Goal: Information Seeking & Learning: Find specific fact

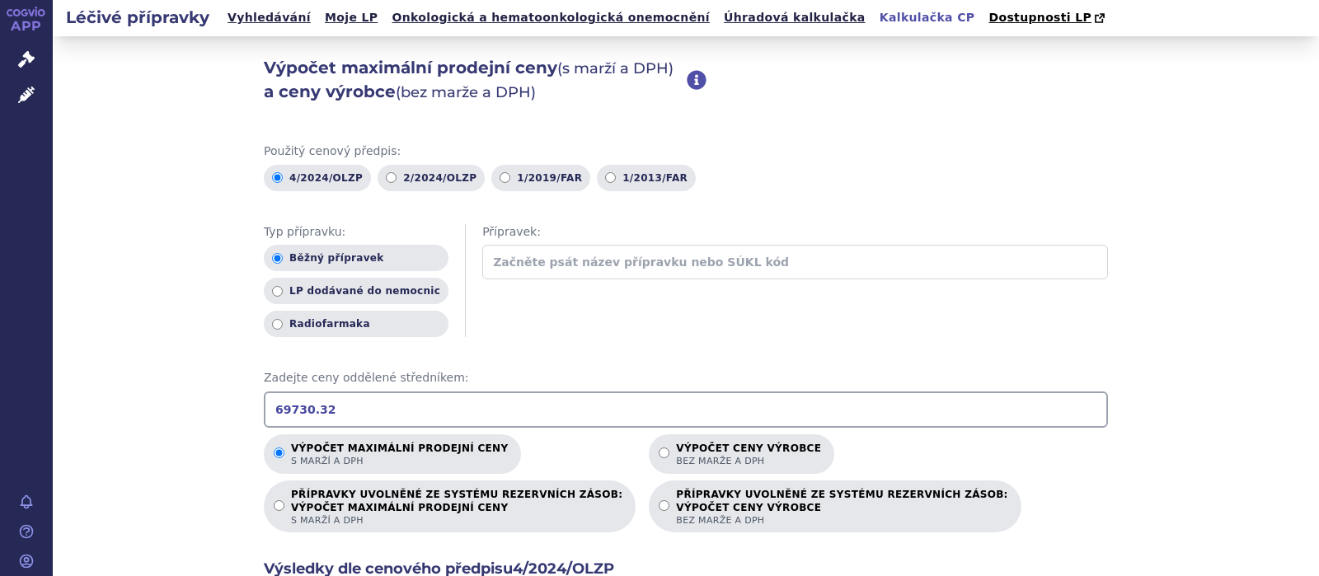
scroll to position [321, 0]
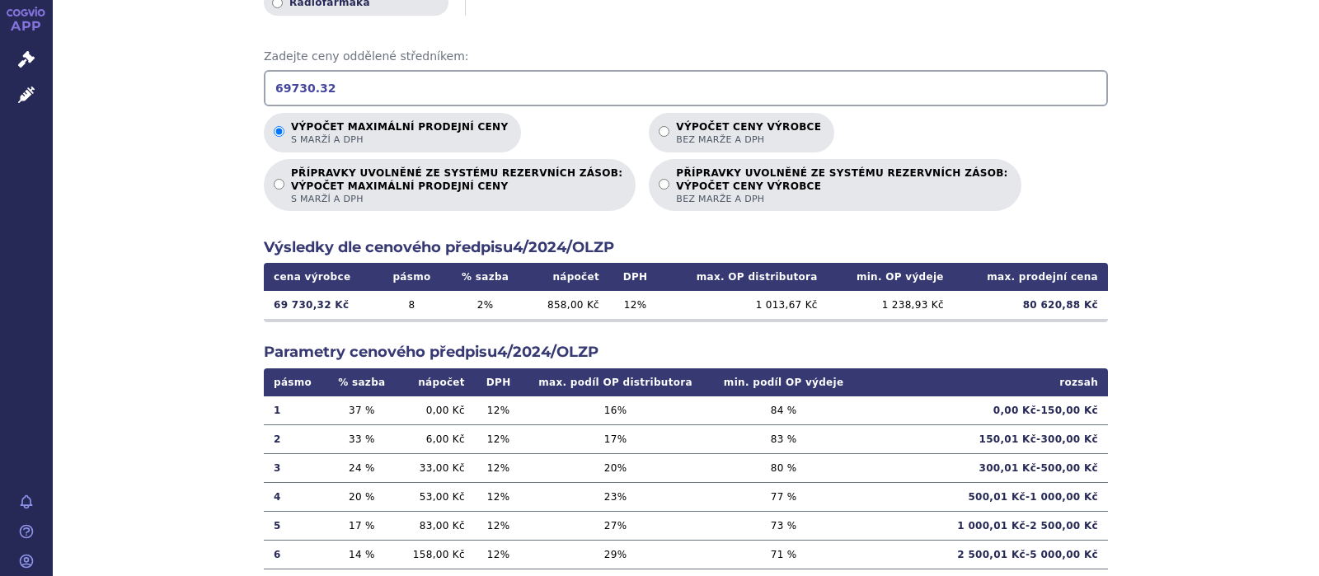
drag, startPoint x: 343, startPoint y: 83, endPoint x: 221, endPoint y: 88, distance: 122.1
click at [264, 87] on input "69730.32" at bounding box center [686, 88] width 844 height 36
type input "74519.68"
click at [659, 132] on input "Výpočet ceny výrobce bez marže a DPH" at bounding box center [664, 131] width 11 height 11
radio input "true"
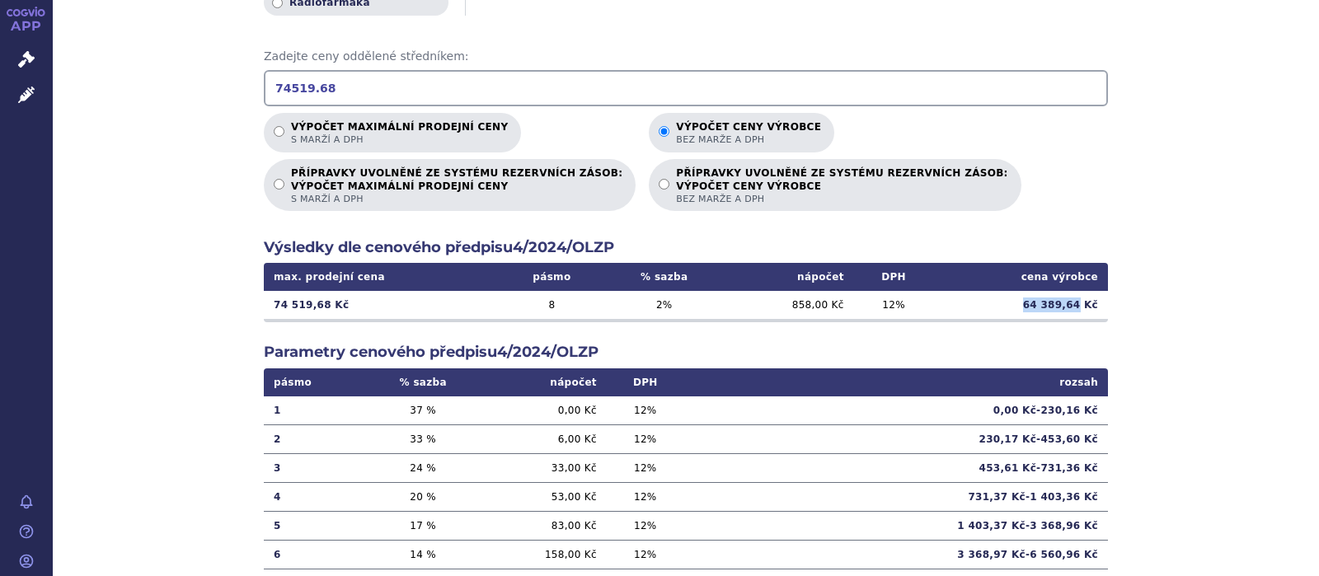
drag, startPoint x: 1082, startPoint y: 304, endPoint x: 1027, endPoint y: 305, distance: 55.2
click at [1027, 305] on td "64 389,64 Kč" at bounding box center [1020, 305] width 175 height 28
copy td "64 389,64"
drag, startPoint x: 336, startPoint y: 93, endPoint x: 163, endPoint y: 66, distance: 175.2
click at [264, 70] on input "74519.68" at bounding box center [686, 88] width 844 height 36
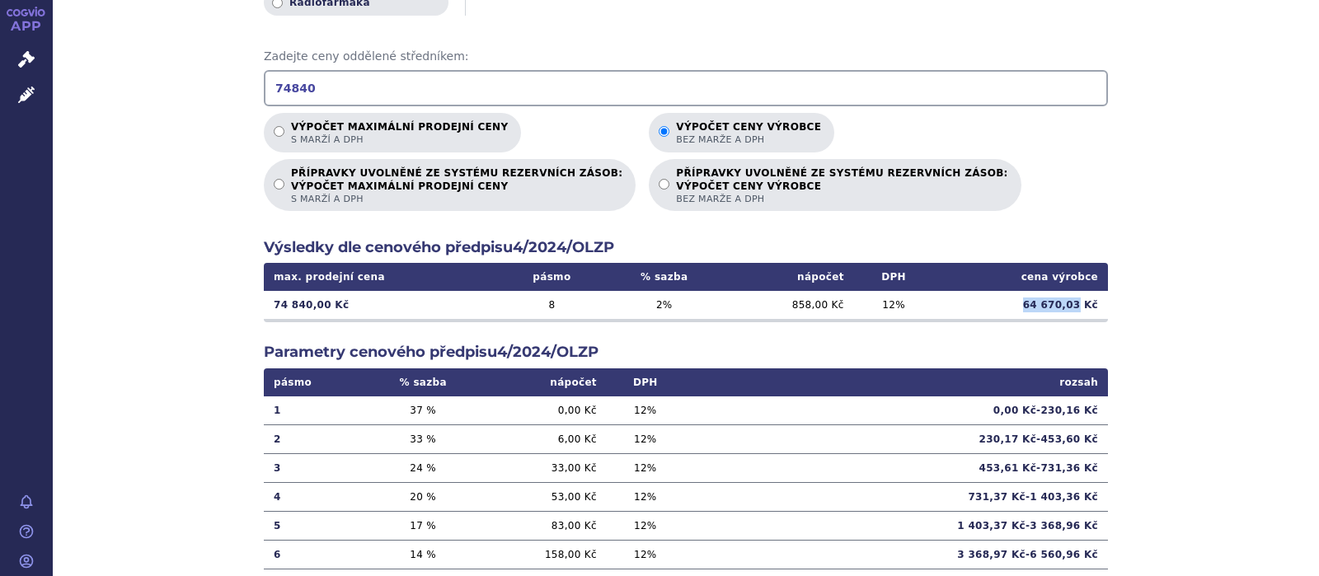
drag, startPoint x: 1085, startPoint y: 302, endPoint x: 992, endPoint y: 304, distance: 93.2
click at [992, 304] on td "64 670,03 Kč" at bounding box center [1020, 305] width 175 height 28
copy td "64 670,03"
drag, startPoint x: 308, startPoint y: 93, endPoint x: 203, endPoint y: 93, distance: 105.5
click at [264, 92] on input "74840" at bounding box center [686, 88] width 844 height 36
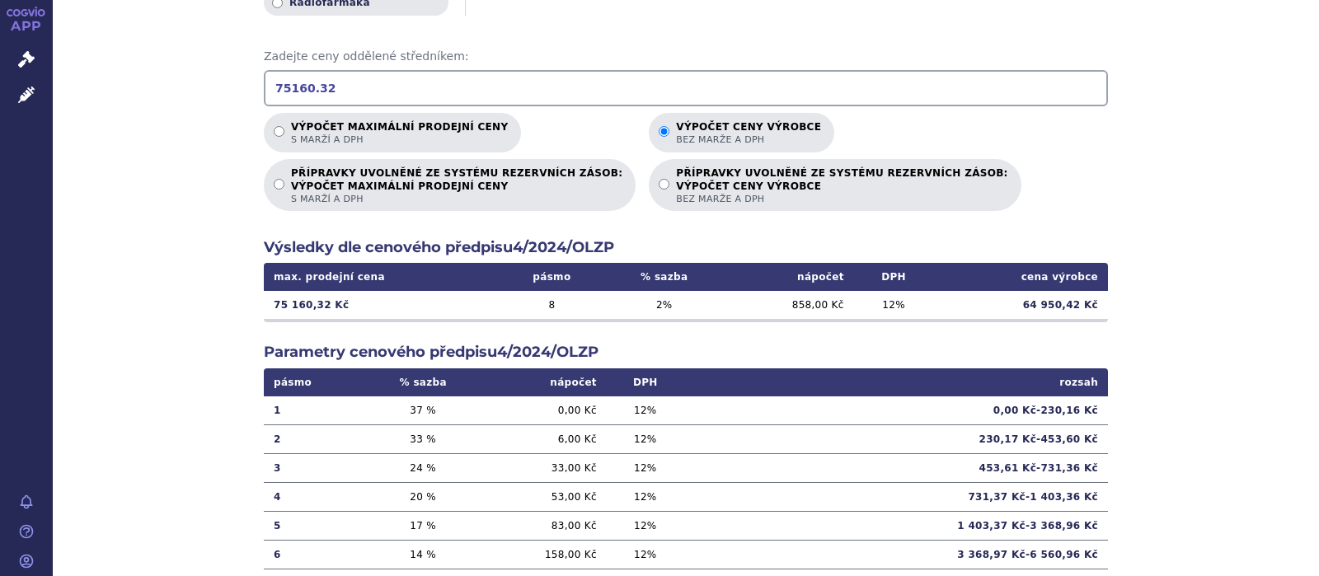
click at [1070, 307] on td "64 950,42 Kč" at bounding box center [1020, 305] width 175 height 28
drag, startPoint x: 1086, startPoint y: 306, endPoint x: 1002, endPoint y: 303, distance: 84.1
click at [1002, 303] on td "64 950,42 Kč" at bounding box center [1020, 305] width 175 height 28
copy td "64 950,42"
drag, startPoint x: 332, startPoint y: 85, endPoint x: 212, endPoint y: 77, distance: 120.6
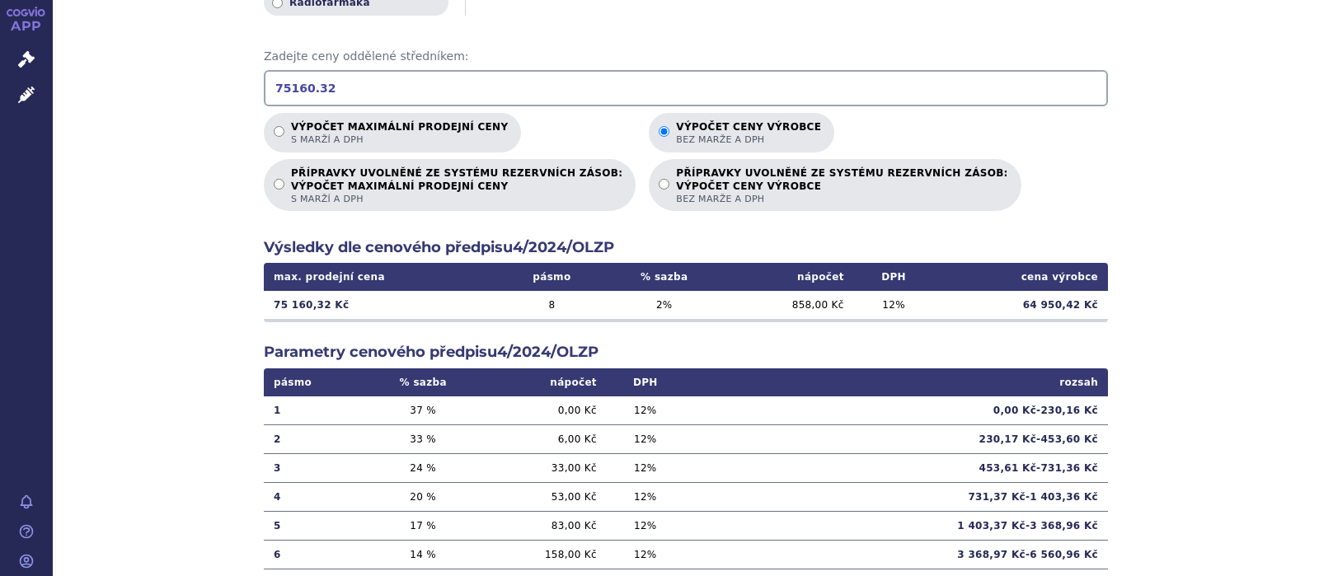
click at [264, 77] on input "75160.32" at bounding box center [686, 88] width 844 height 36
type input "11286.14"
click at [278, 130] on input "Výpočet maximální prodejní ceny s marží a DPH" at bounding box center [279, 131] width 11 height 11
radio input "true"
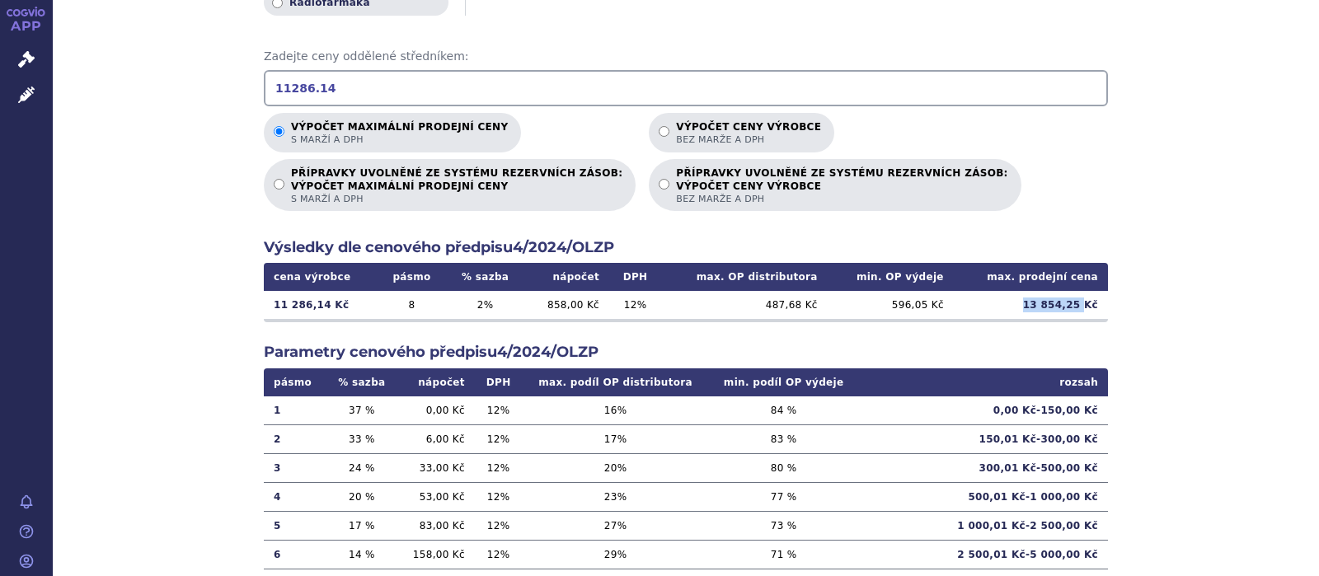
drag, startPoint x: 1087, startPoint y: 307, endPoint x: 1012, endPoint y: 307, distance: 75.0
click at [1012, 307] on td "13 854,25 Kč" at bounding box center [1031, 305] width 154 height 28
copy td "13 854,25"
drag, startPoint x: 357, startPoint y: 91, endPoint x: 183, endPoint y: 76, distance: 174.6
click at [264, 77] on input "11286.14" at bounding box center [686, 88] width 844 height 36
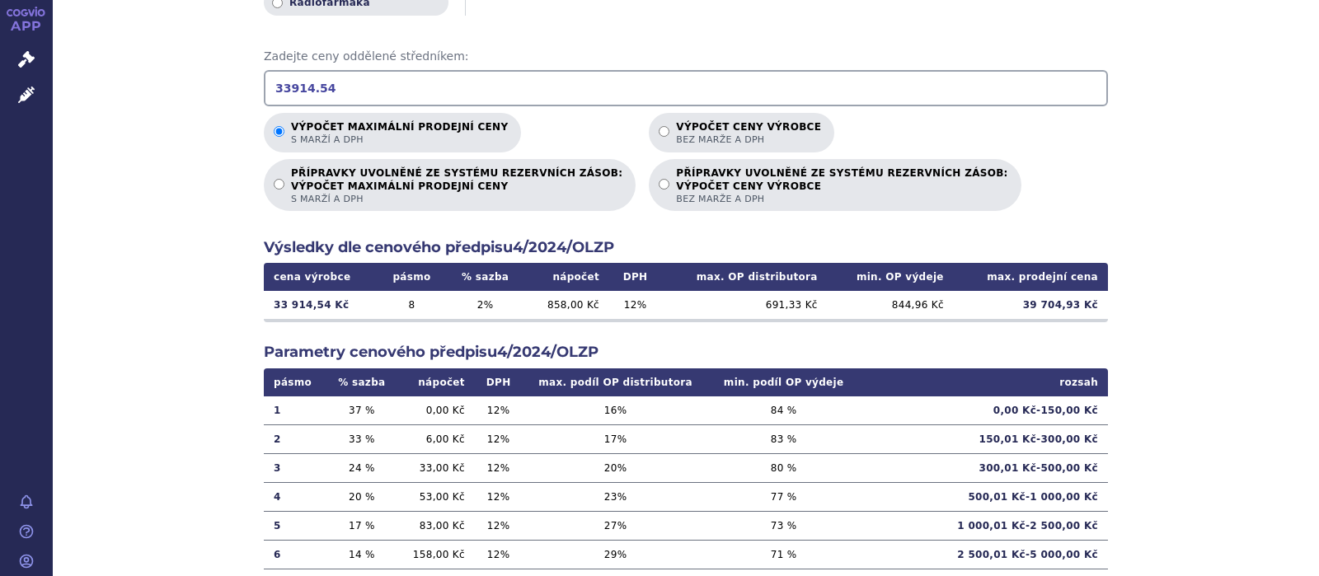
type input "33914.54"
drag, startPoint x: 1090, startPoint y: 303, endPoint x: 1033, endPoint y: 301, distance: 56.9
click at [1033, 301] on td "39 704,93 Kč" at bounding box center [1031, 305] width 154 height 28
copy td "39 704,93"
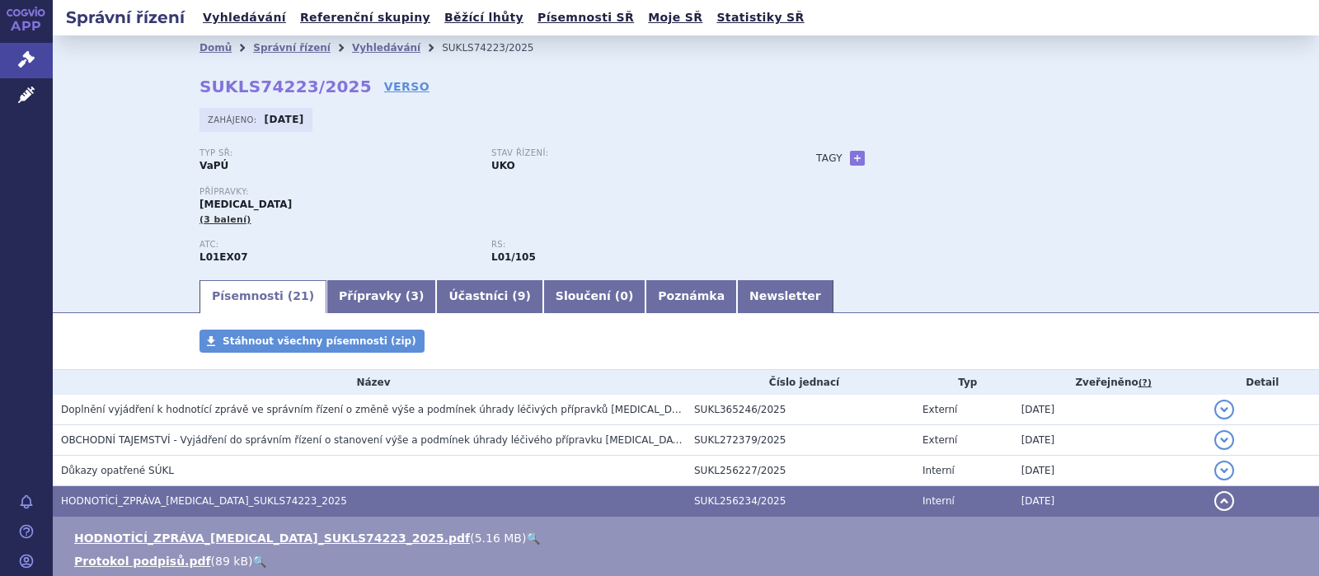
scroll to position [214, 0]
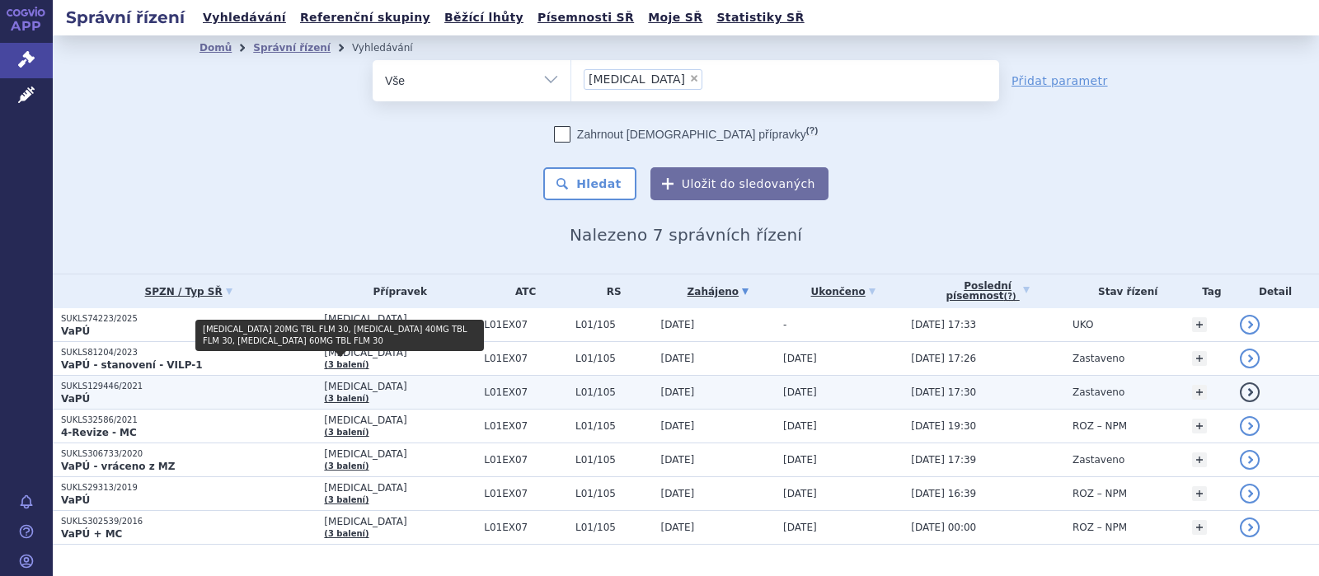
scroll to position [33, 0]
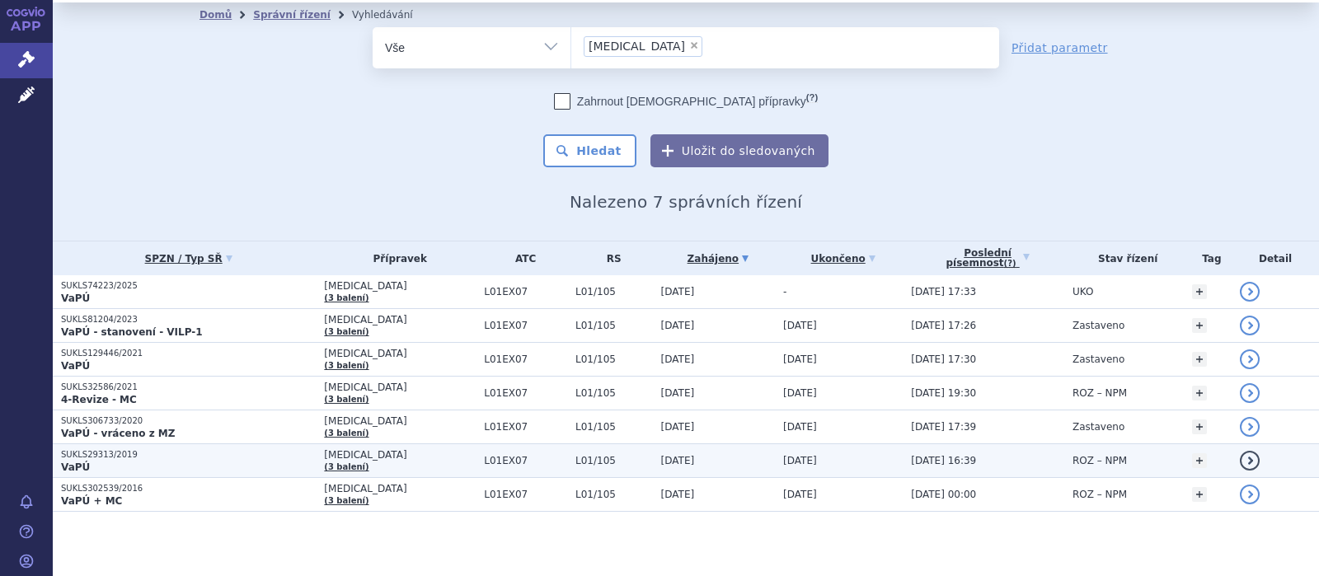
click at [484, 457] on span "L01EX07" at bounding box center [525, 461] width 83 height 12
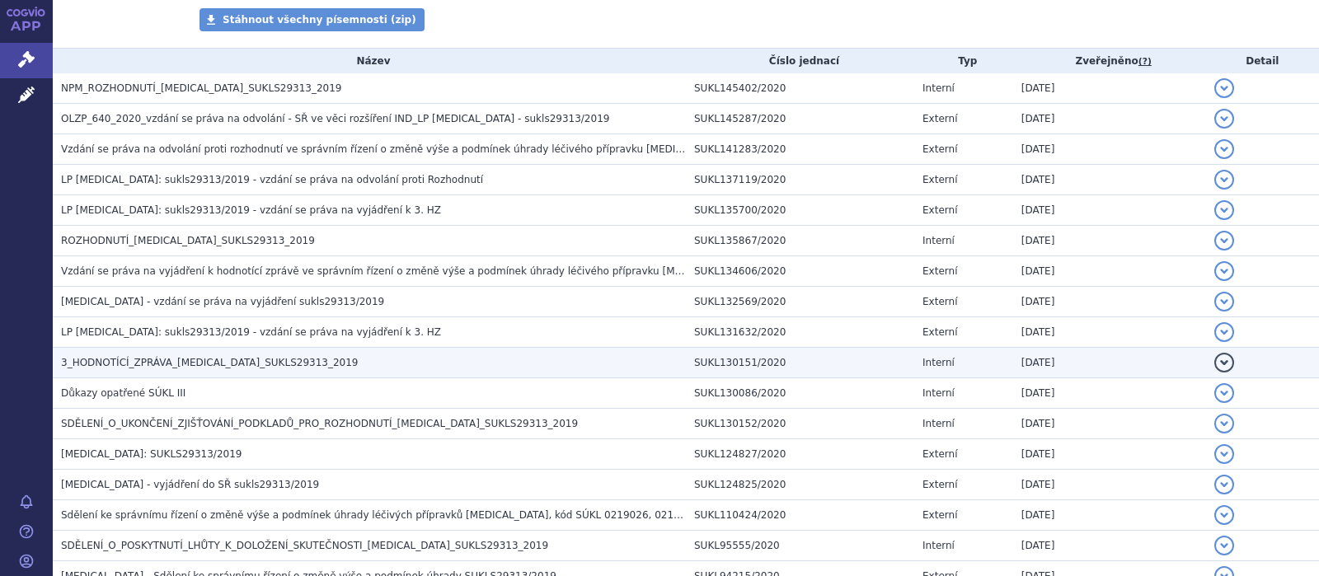
scroll to position [429, 0]
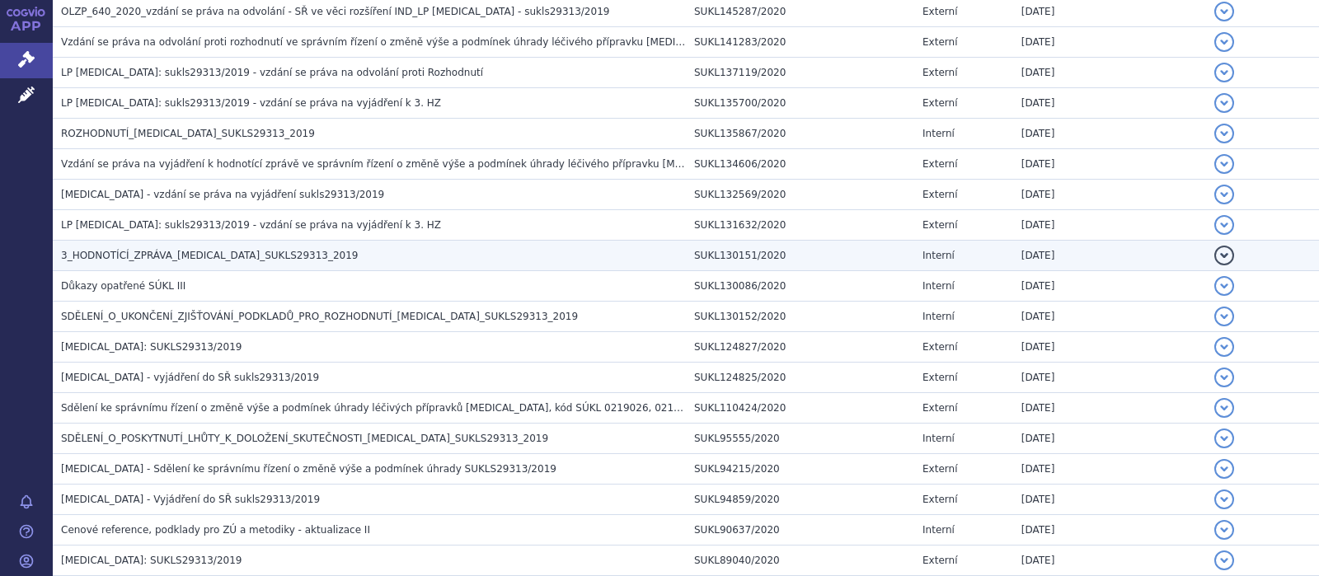
click at [220, 257] on span "3_HODNOTÍCÍ_ZPRÁVA_CABOMETYX_SUKLS29313_2019" at bounding box center [210, 256] width 298 height 12
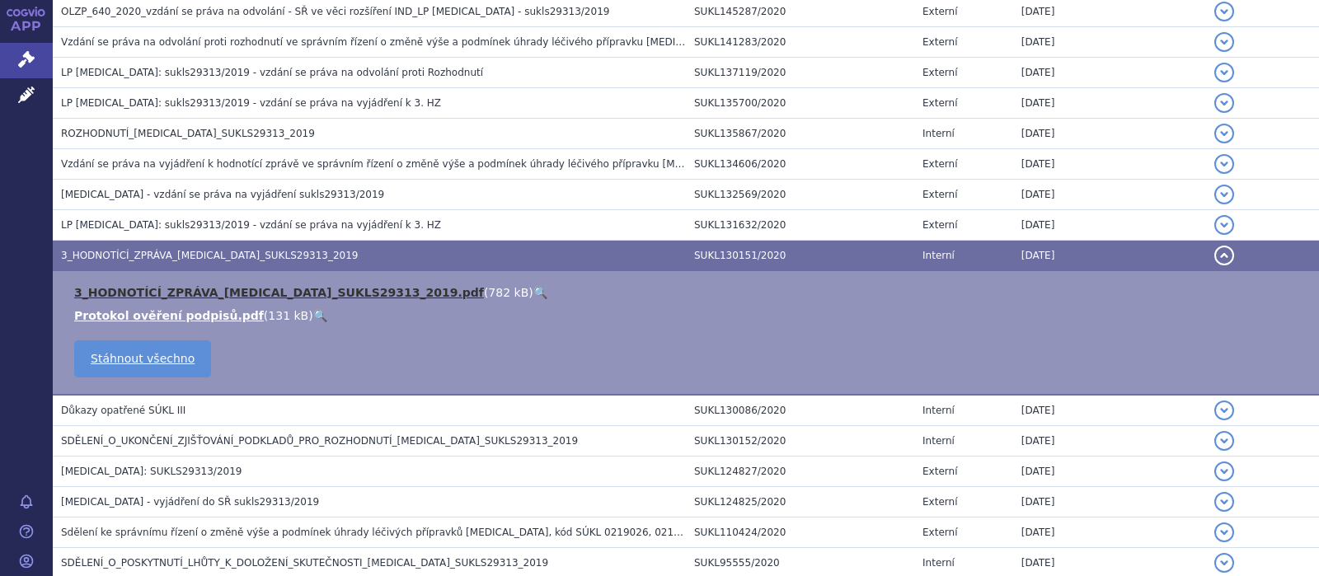
click at [245, 287] on link "3_HODNOTÍCÍ_ZPRÁVA_CABOMETYX_SUKLS29313_2019.pdf" at bounding box center [279, 292] width 410 height 13
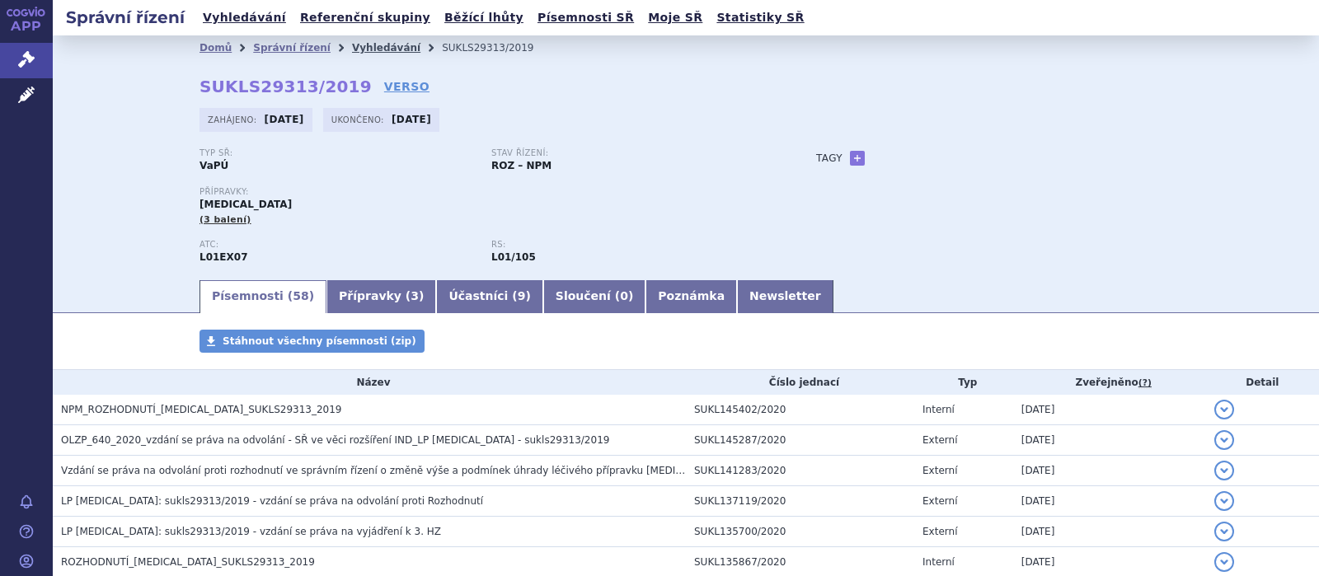
click at [369, 46] on link "Vyhledávání" at bounding box center [386, 48] width 68 height 12
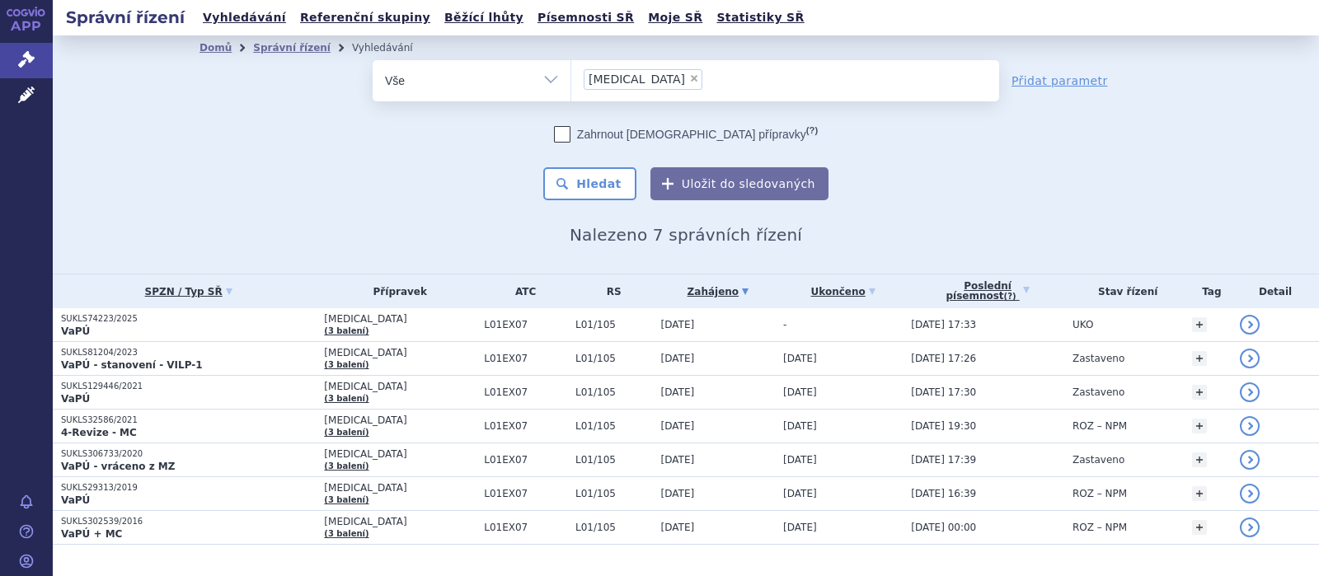
click at [689, 81] on span "×" at bounding box center [694, 78] width 10 height 10
click at [571, 81] on select "[MEDICAL_DATA]" at bounding box center [570, 79] width 1 height 41
select select
select select "SUKLS274309/2022"
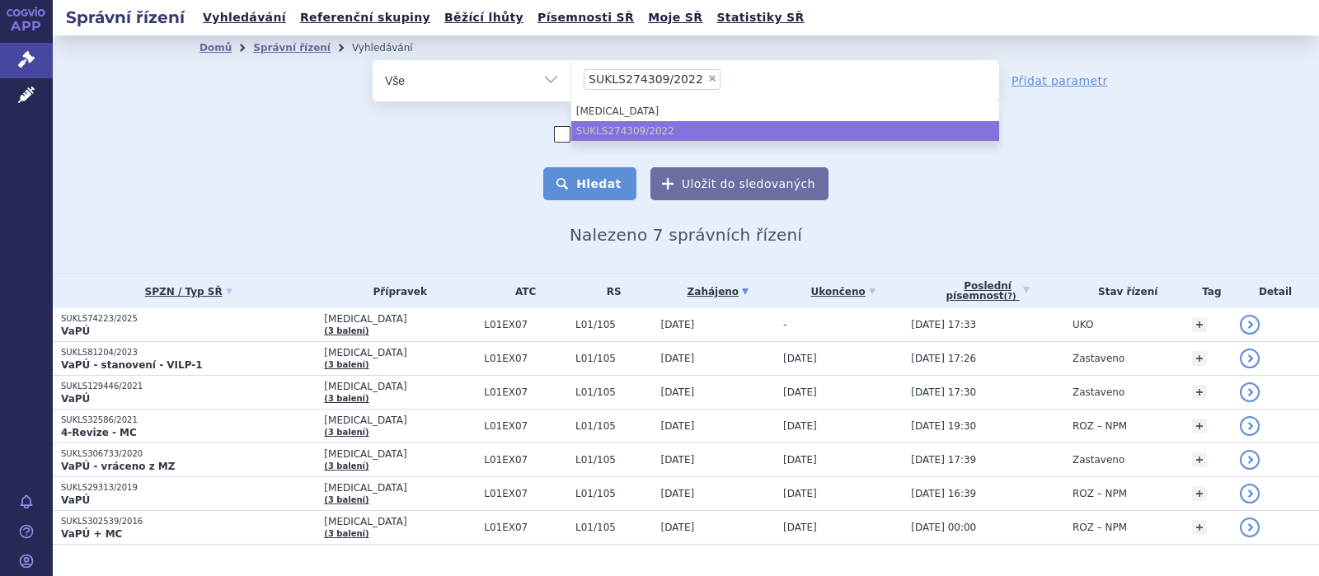
click at [594, 181] on button "Hledat" at bounding box center [589, 183] width 93 height 33
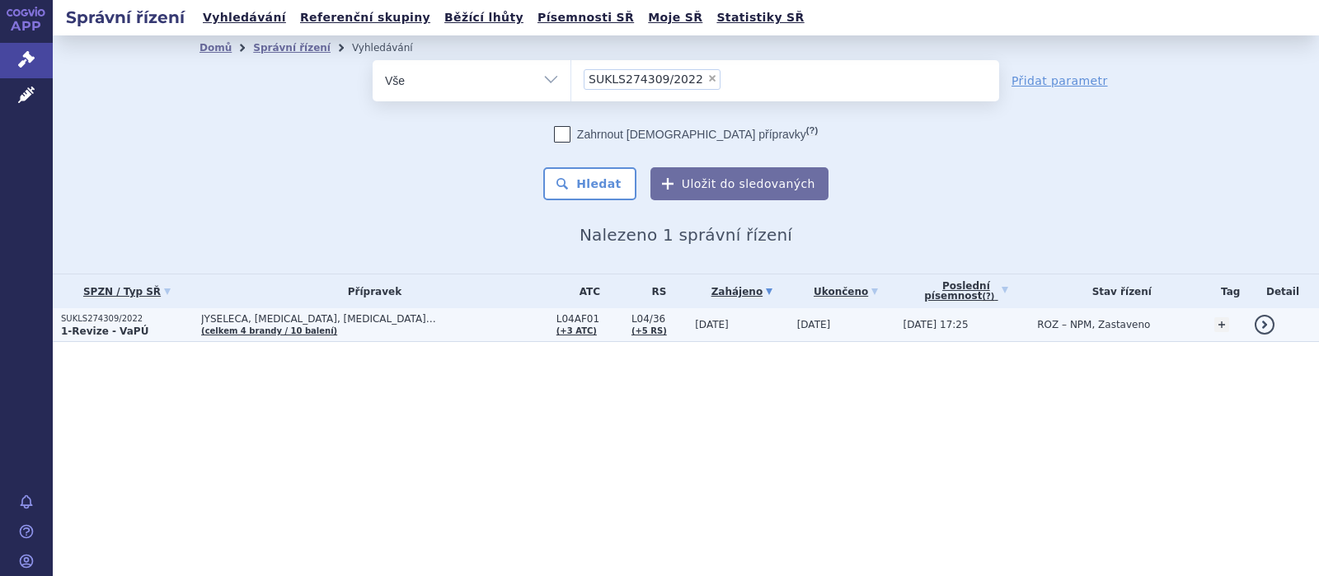
click at [293, 316] on span "JYSELECA, [MEDICAL_DATA], [MEDICAL_DATA]…" at bounding box center [374, 319] width 347 height 12
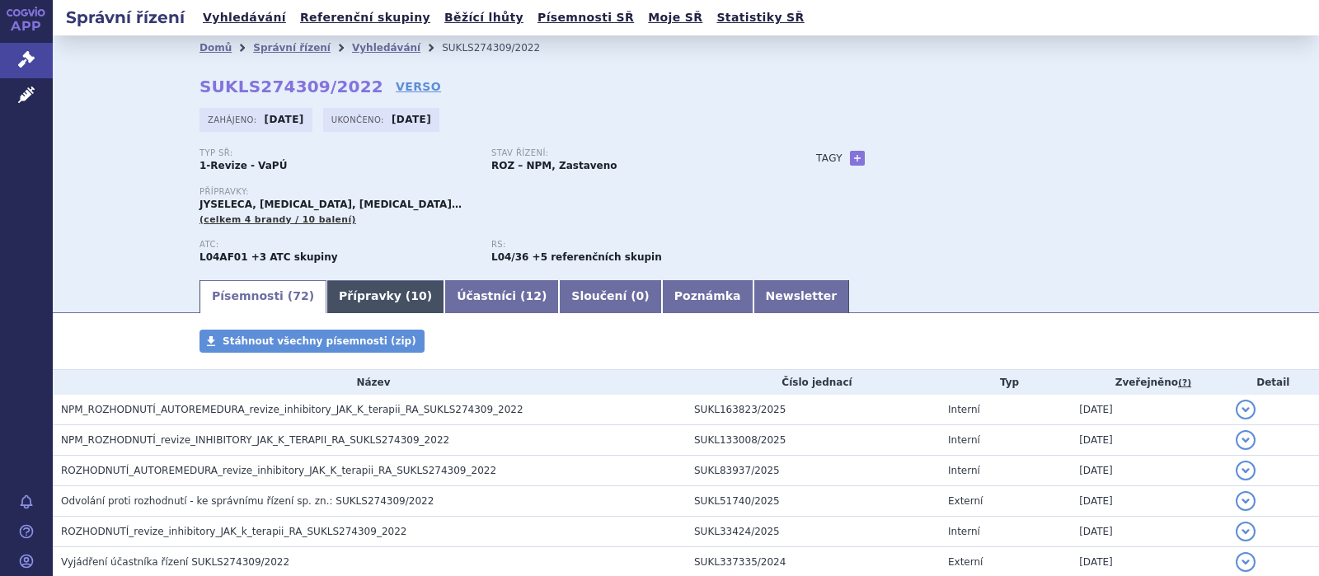
click at [378, 297] on link "Přípravky ( 10 )" at bounding box center [385, 296] width 118 height 33
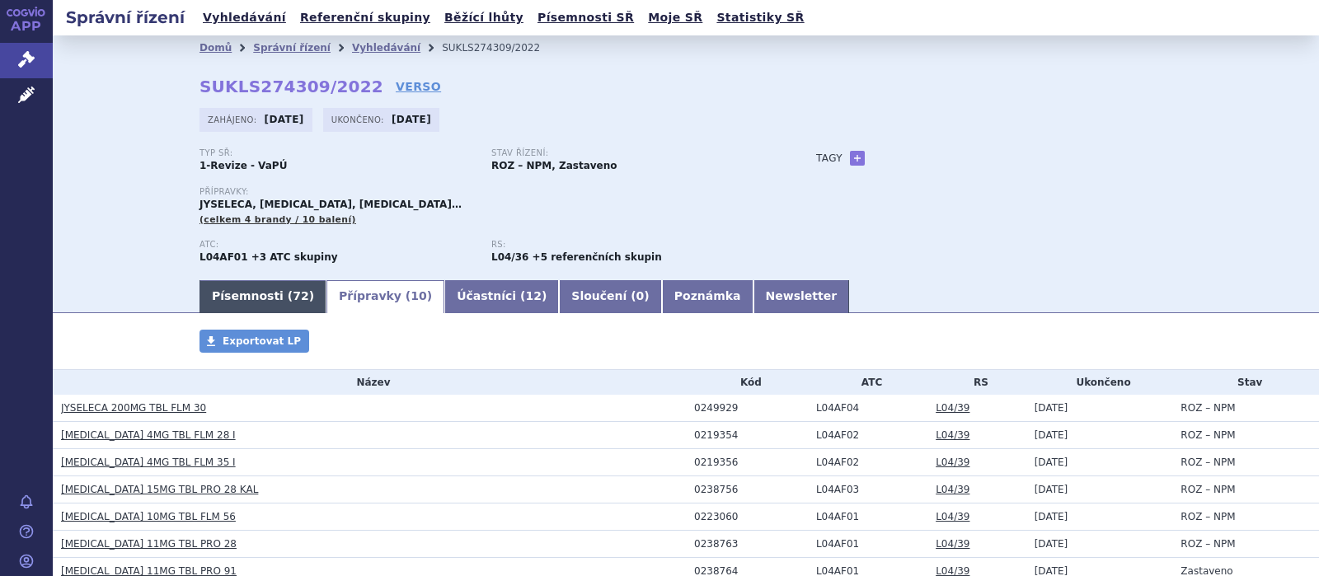
click at [237, 290] on link "Písemnosti ( 72 )" at bounding box center [262, 296] width 127 height 33
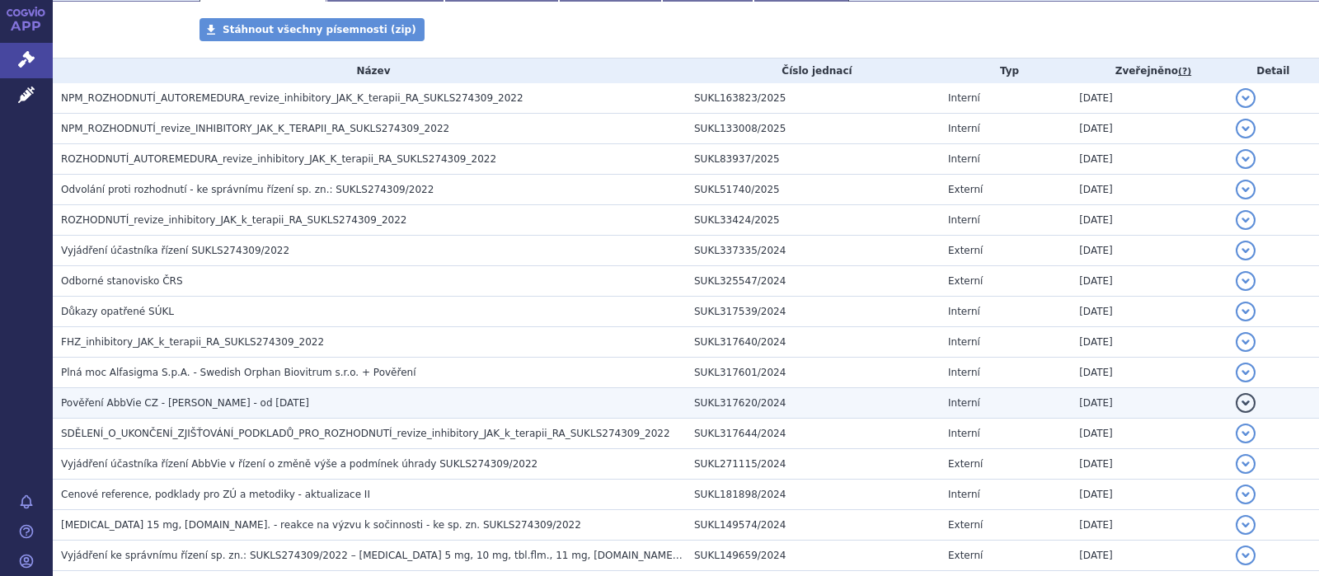
scroll to position [321, 0]
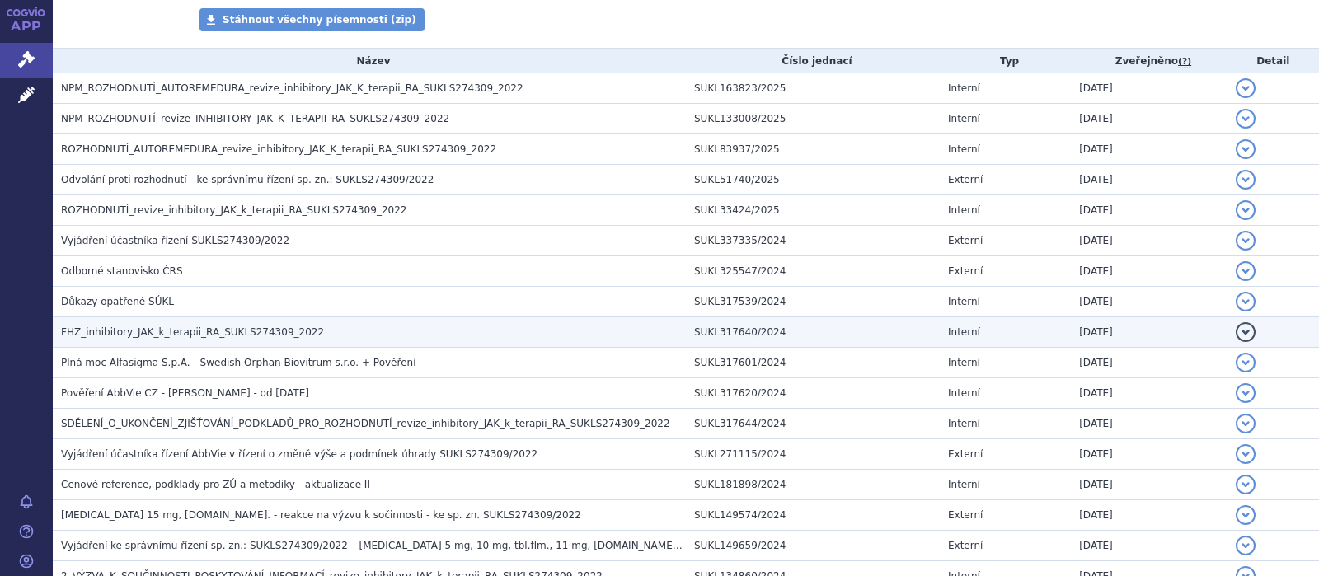
click at [242, 328] on span "FHZ_inhibitory_JAK_k_terapii_RA_SUKLS274309_2022" at bounding box center [192, 332] width 263 height 12
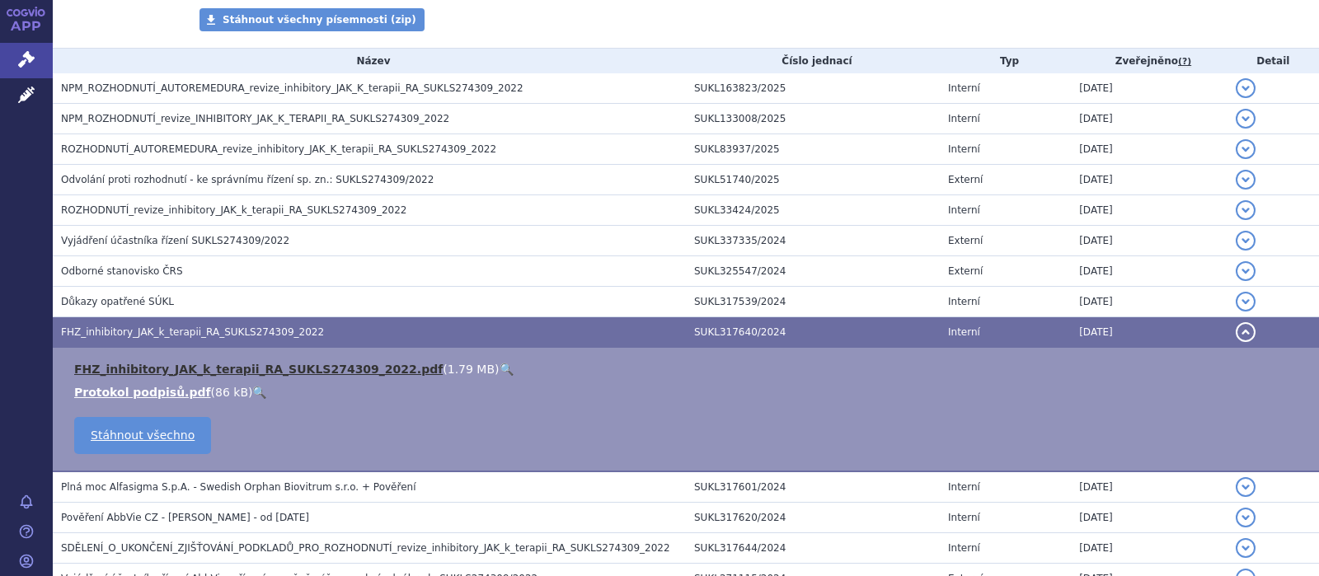
click at [256, 369] on link "FHZ_inhibitory_JAK_k_terapii_RA_SUKLS274309_2022.pdf" at bounding box center [258, 369] width 368 height 13
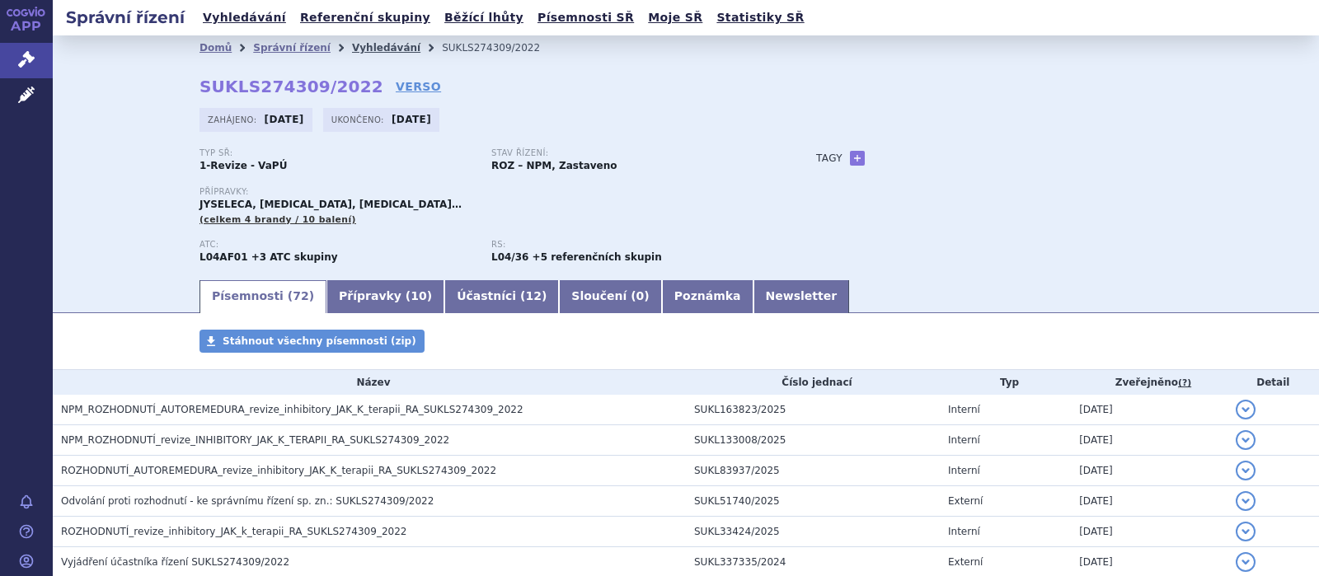
click at [357, 46] on link "Vyhledávání" at bounding box center [386, 48] width 68 height 12
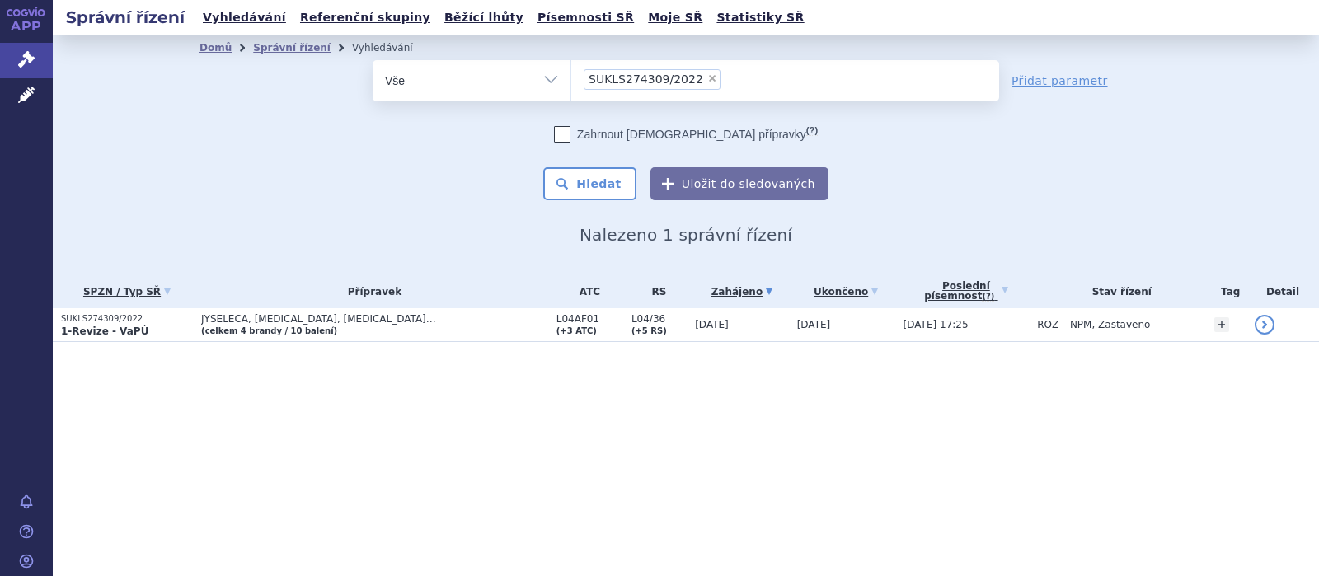
click at [707, 79] on span "×" at bounding box center [712, 78] width 10 height 10
click at [571, 79] on select "SUKLS274309/2022" at bounding box center [570, 79] width 1 height 41
select select
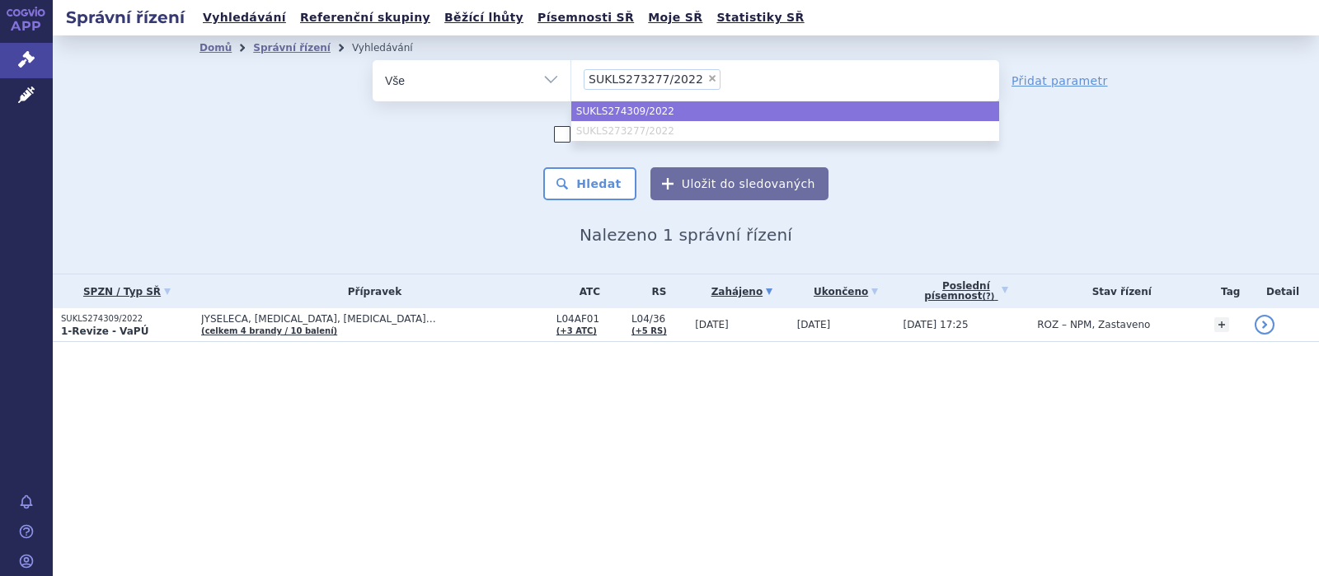
click at [650, 127] on ul "SUKLS274309/2022 SUKLS273277/2022" at bounding box center [785, 121] width 428 height 40
select select "SUKLS274309/2022"
click at [621, 184] on button "Hledat" at bounding box center [589, 183] width 93 height 33
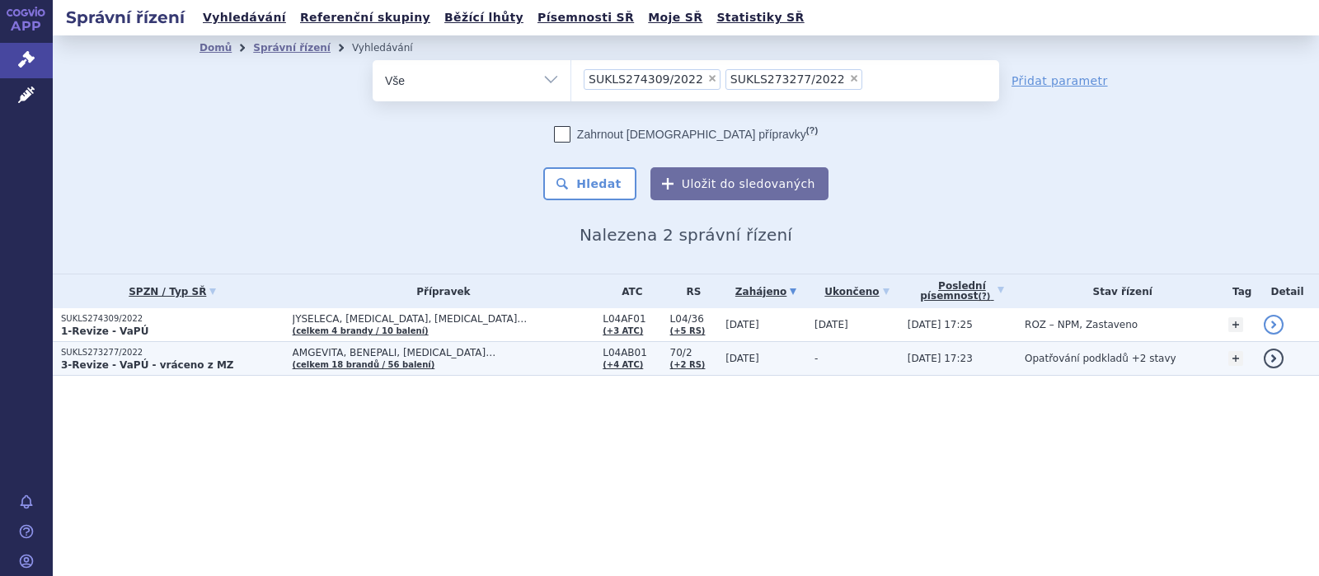
click at [382, 352] on span "AMGEVITA, BENEPALI, [MEDICAL_DATA]…" at bounding box center [444, 353] width 302 height 12
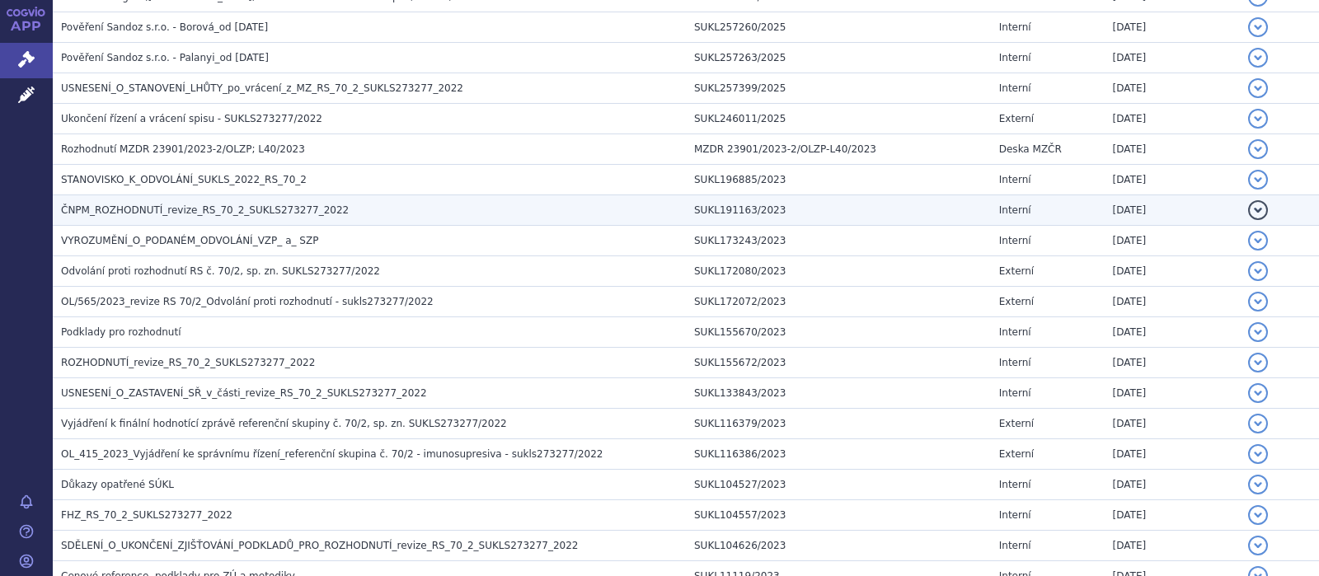
scroll to position [536, 0]
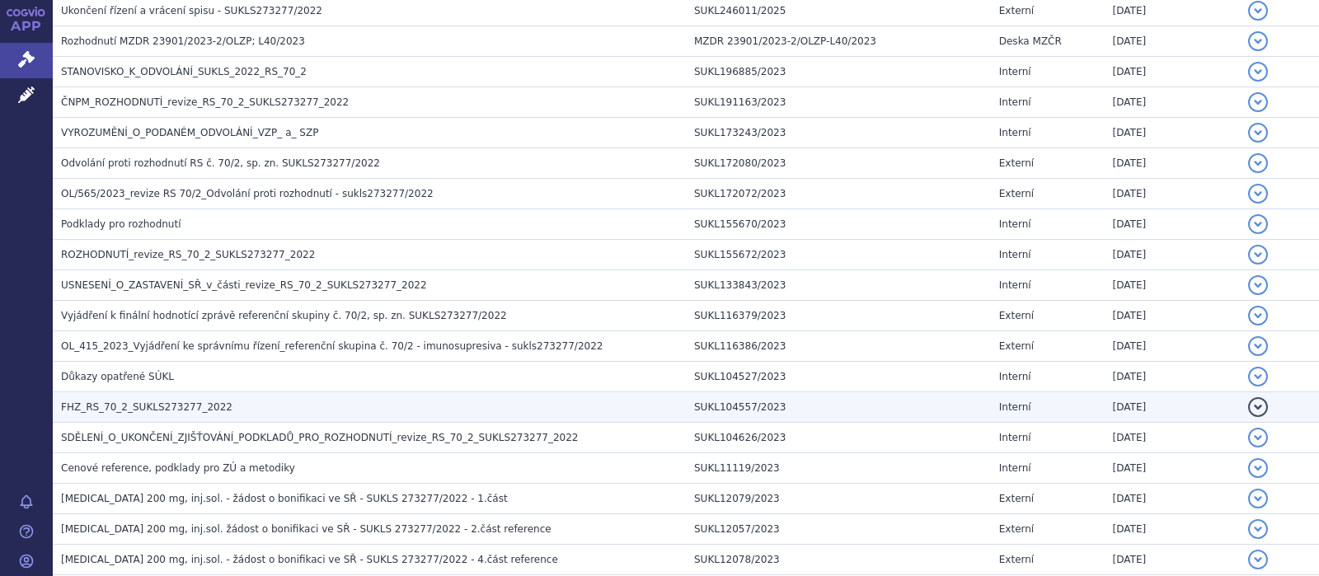
click at [180, 406] on span "FHZ_RS_70_2_SUKLS273277_2022" at bounding box center [146, 407] width 171 height 12
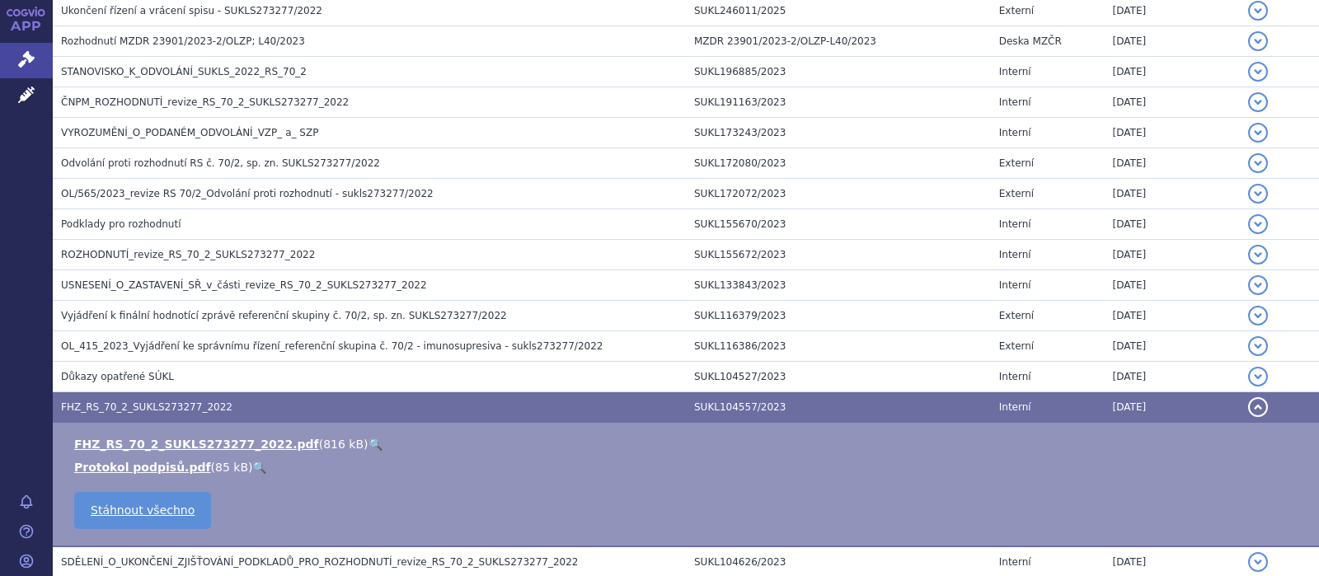
scroll to position [643, 0]
click at [198, 442] on link "FHZ_RS_70_2_SUKLS273277_2022.pdf" at bounding box center [196, 444] width 245 height 13
